Goal: Task Accomplishment & Management: Complete application form

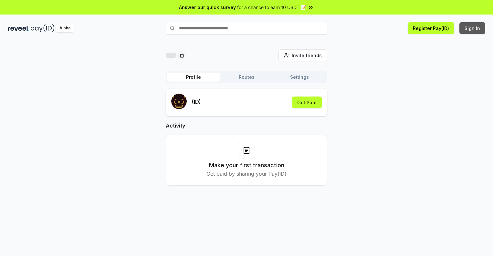
click at [473, 28] on button "Sign In" at bounding box center [473, 28] width 26 height 12
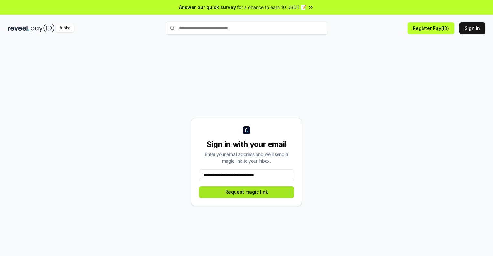
type input "**********"
click at [247, 192] on button "Request magic link" at bounding box center [246, 193] width 95 height 12
